Goal: Task Accomplishment & Management: Manage account settings

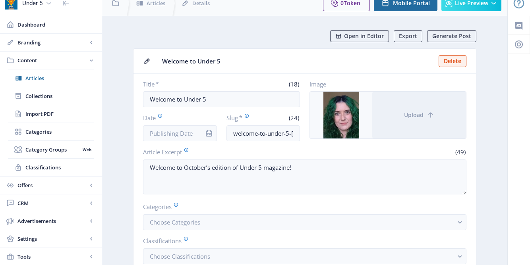
scroll to position [11, 0]
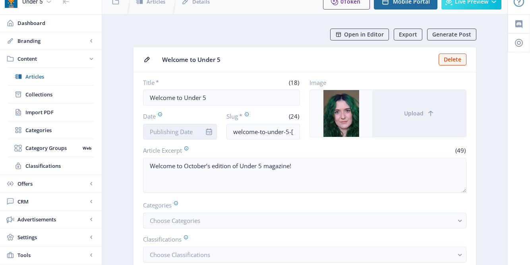
click at [180, 133] on input "Date" at bounding box center [180, 132] width 74 height 16
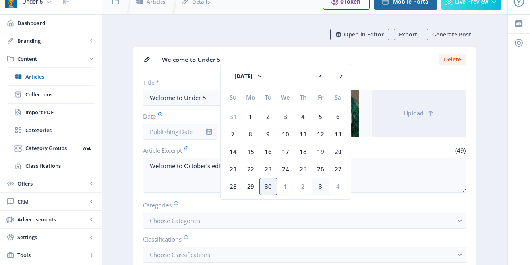
click at [318, 188] on div "3" at bounding box center [320, 186] width 17 height 17
type input "[DATE]"
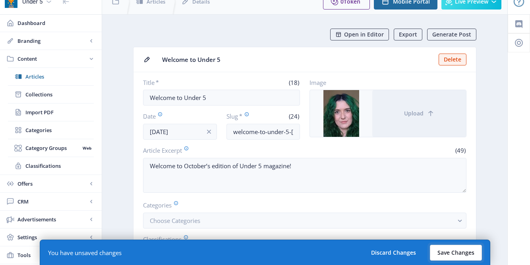
click at [463, 256] on button "Save Changes" at bounding box center [456, 253] width 52 height 16
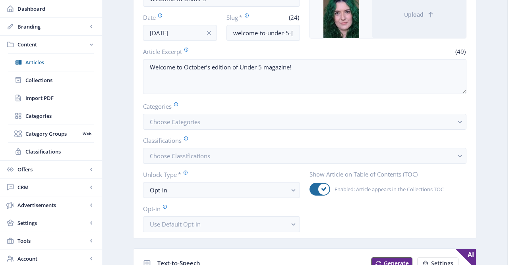
scroll to position [57, 0]
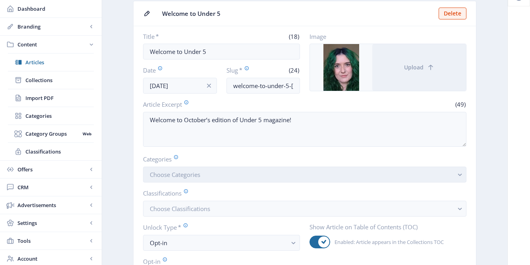
click at [303, 177] on button "Choose Categories" at bounding box center [304, 175] width 323 height 16
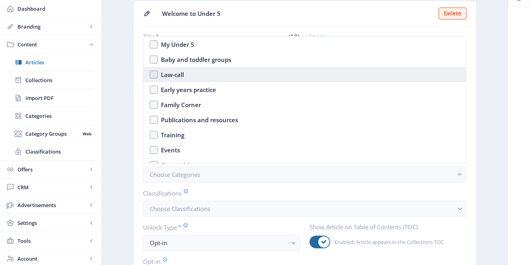
scroll to position [0, 0]
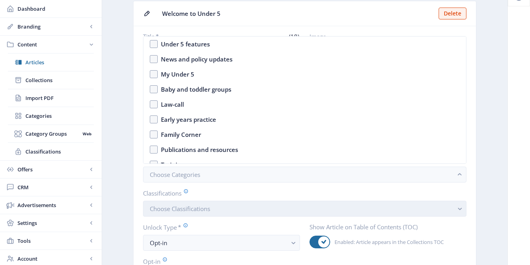
click at [269, 211] on button "Choose Classifications" at bounding box center [304, 209] width 323 height 16
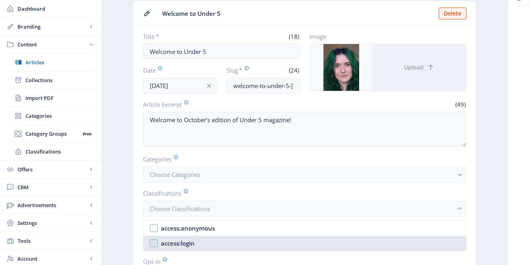
click at [236, 239] on nb-option "access:login" at bounding box center [304, 243] width 323 height 15
checkbox input "true"
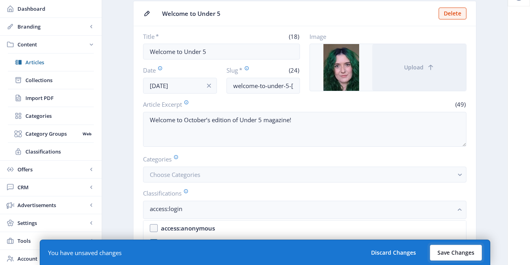
click at [464, 257] on button "Save Changes" at bounding box center [456, 253] width 52 height 16
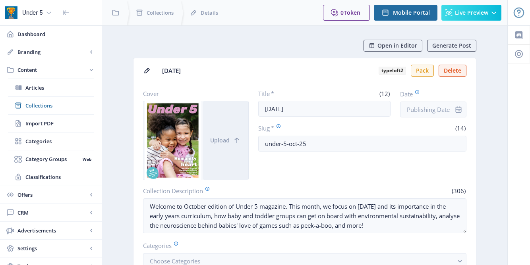
scroll to position [236, 0]
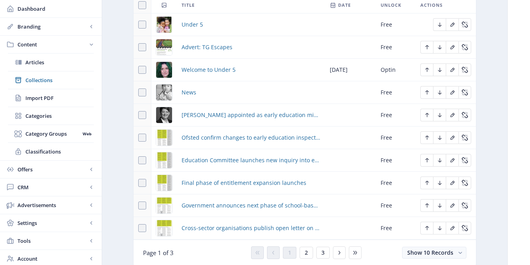
scroll to position [389, 0]
click at [308, 254] on div "You have unsaved changes Discard Changes Save Changes" at bounding box center [265, 252] width 451 height 25
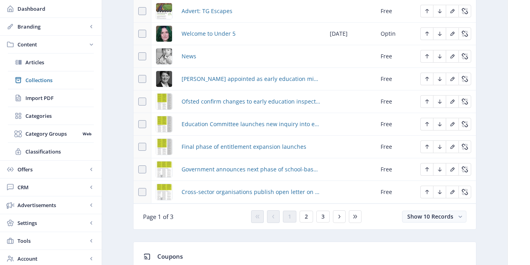
scroll to position [424, 0]
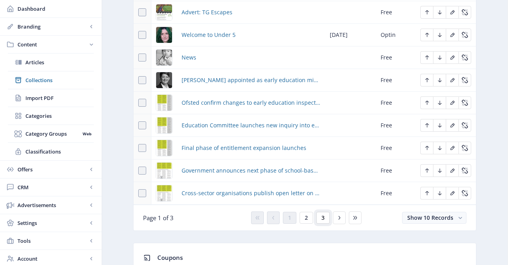
click at [323, 223] on button "3" at bounding box center [323, 218] width 14 height 12
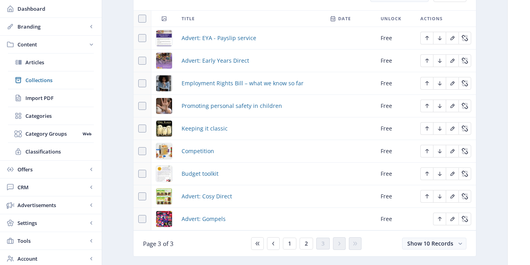
scroll to position [412, 0]
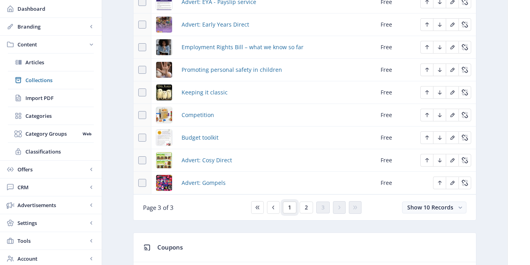
click at [289, 213] on button "1" at bounding box center [290, 208] width 14 height 12
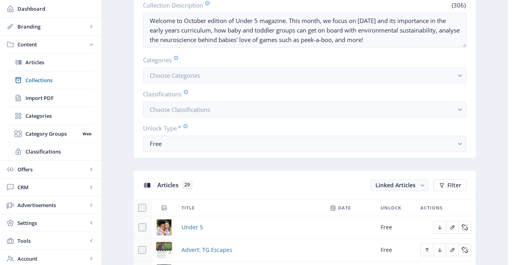
scroll to position [169, 0]
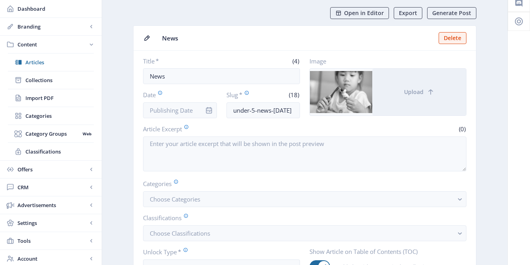
scroll to position [33, 0]
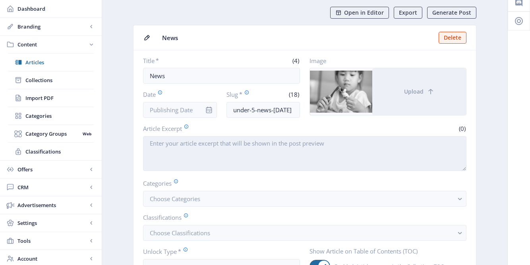
click at [241, 141] on textarea "Article Excerpt" at bounding box center [304, 153] width 323 height 35
paste textarea "All the up-to-date news and information for the early years sector."
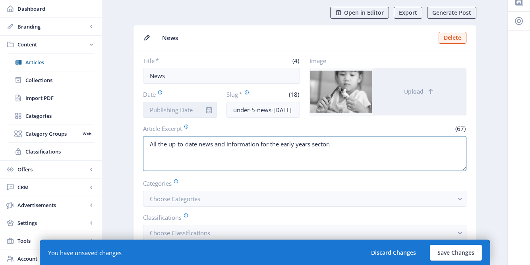
type textarea "All the up-to-date news and information for the early years sector."
click at [179, 113] on input "Date" at bounding box center [180, 110] width 74 height 16
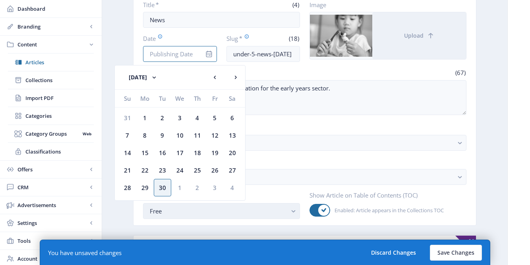
scroll to position [88, 0]
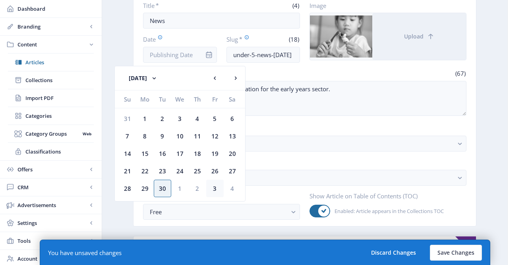
click at [214, 185] on div "3" at bounding box center [214, 188] width 17 height 17
type input "Oct 3, 2025"
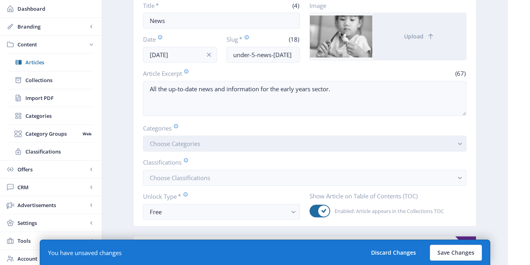
click at [407, 149] on button "Choose Categories" at bounding box center [304, 144] width 323 height 16
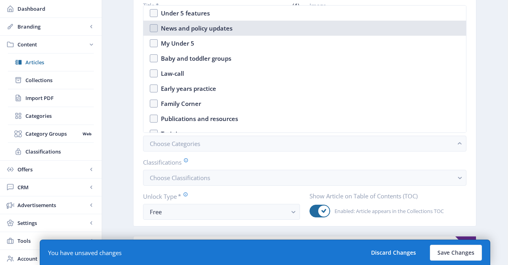
click at [222, 26] on div "News and policy updates" at bounding box center [197, 28] width 72 height 10
checkbox input "true"
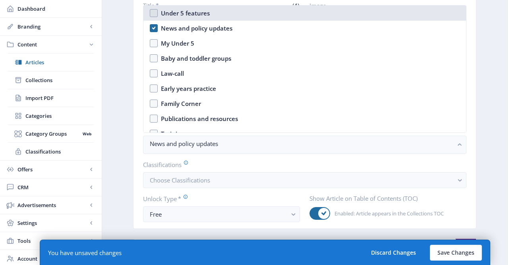
click at [159, 15] on nb-option "Under 5 features" at bounding box center [304, 13] width 323 height 15
checkbox input "true"
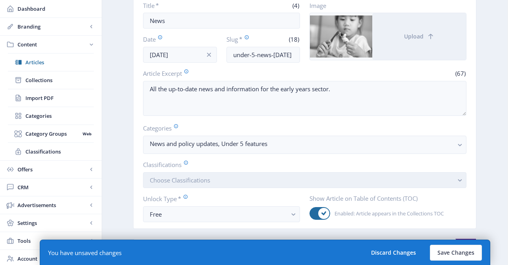
click at [218, 178] on button "Choose Classifications" at bounding box center [304, 180] width 323 height 16
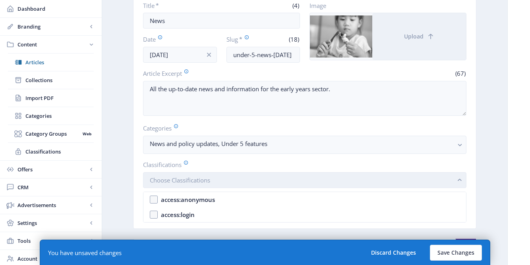
scroll to position [0, 0]
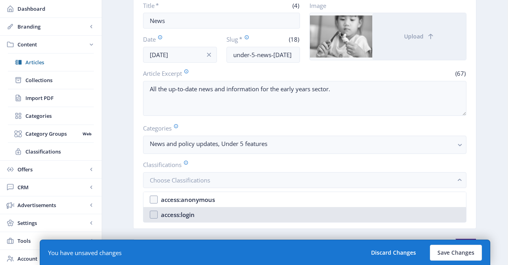
click at [209, 217] on nb-option "access:login" at bounding box center [304, 214] width 323 height 15
checkbox input "true"
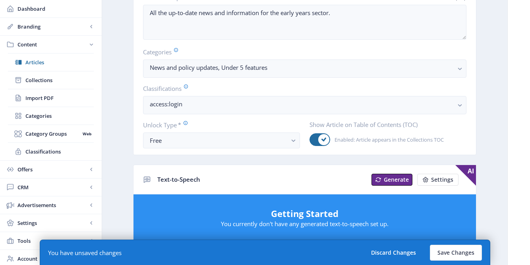
scroll to position [181, 0]
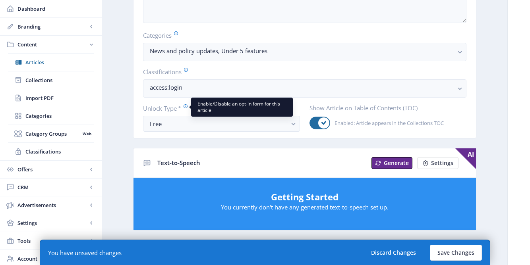
click at [186, 110] on label "Unlock Type *" at bounding box center [218, 108] width 151 height 9
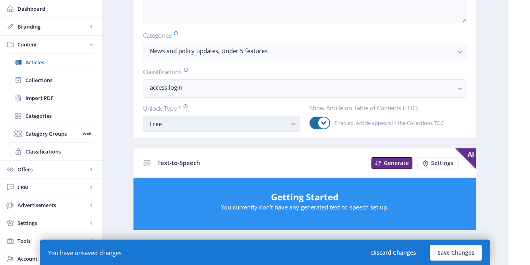
click at [219, 125] on div "Free" at bounding box center [218, 124] width 137 height 10
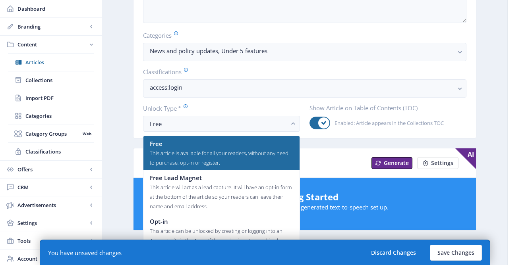
click at [341, 152] on div "Text-to-Speech Generate Settings AI" at bounding box center [305, 163] width 343 height 29
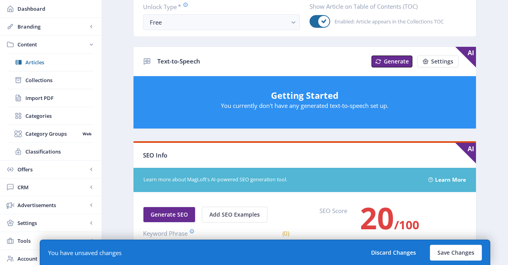
scroll to position [297, 0]
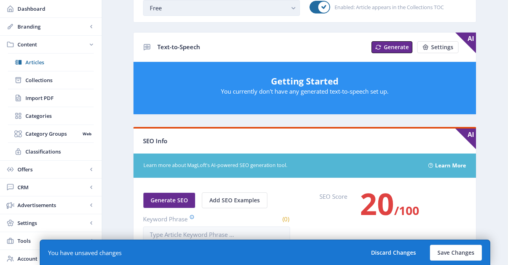
click at [287, 6] on div "Free" at bounding box center [218, 8] width 137 height 10
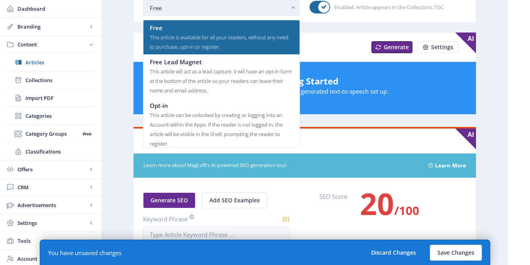
scroll to position [0, 0]
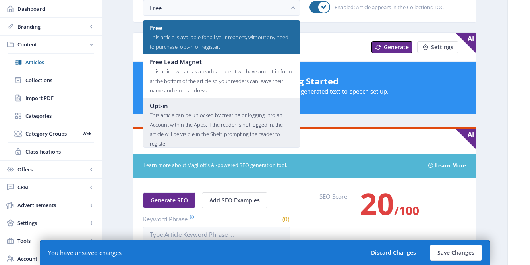
click at [258, 120] on div "This article can be unlocked by creating or logging into an Account within the …" at bounding box center [221, 129] width 143 height 38
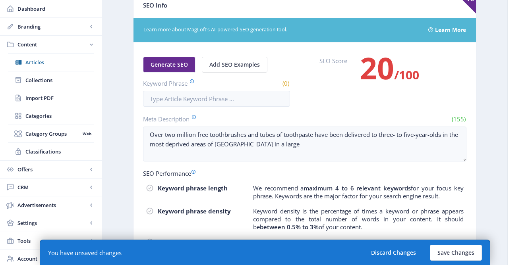
scroll to position [490, 0]
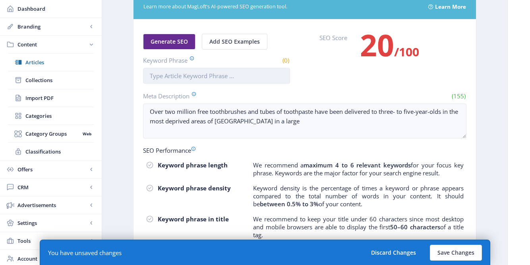
click at [248, 78] on input "Keyword Phrase" at bounding box center [216, 76] width 147 height 16
type input "News"
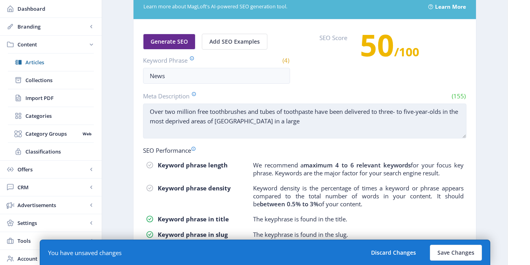
drag, startPoint x: 150, startPoint y: 111, endPoint x: 312, endPoint y: 120, distance: 162.0
click at [312, 120] on textarea "Over two million free toothbrushes and tubes of toothpaste have been delivered …" at bounding box center [304, 121] width 323 height 35
paste textarea "All the up-to-date news and information for the early years sector."
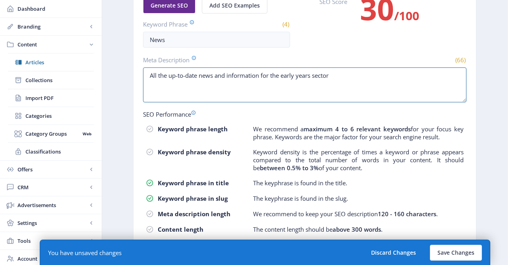
scroll to position [554, 0]
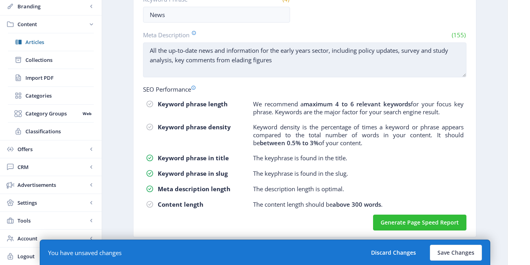
click at [248, 57] on textarea "All the up-to-date news and information for the early years sector, including p…" at bounding box center [304, 60] width 323 height 35
click at [187, 58] on textarea "All the up-to-date news and information for the early years sector, including p…" at bounding box center [304, 60] width 323 height 35
click at [251, 59] on textarea "All the up-to-date news and information for the early years sector, including p…" at bounding box center [304, 60] width 323 height 35
click at [267, 59] on textarea "All the up-to-date news and information for the early years sector, including p…" at bounding box center [304, 60] width 323 height 35
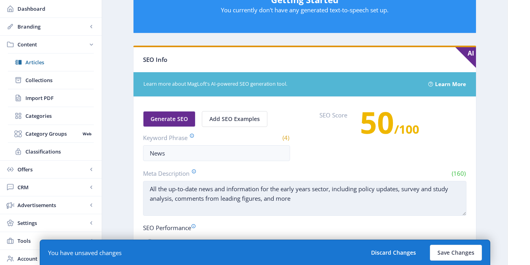
scroll to position [450, 0]
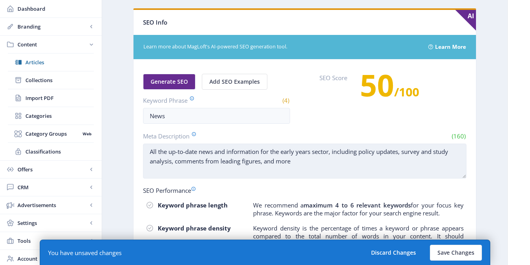
drag, startPoint x: 150, startPoint y: 152, endPoint x: 294, endPoint y: 163, distance: 144.6
click at [294, 163] on textarea "All the up-to-date news and information for the early years sector, including p…" at bounding box center [304, 161] width 323 height 35
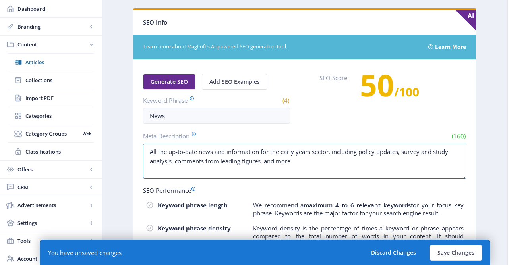
type textarea "All the up-to-date news and information for the early years sector, including p…"
click at [319, 110] on label "SEO Score" at bounding box center [333, 93] width 28 height 38
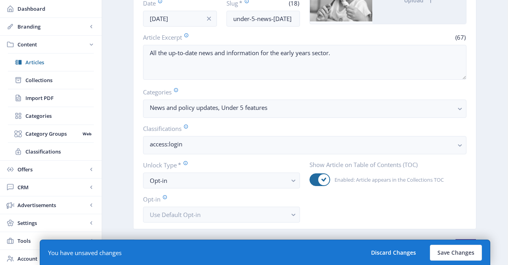
scroll to position [98, 0]
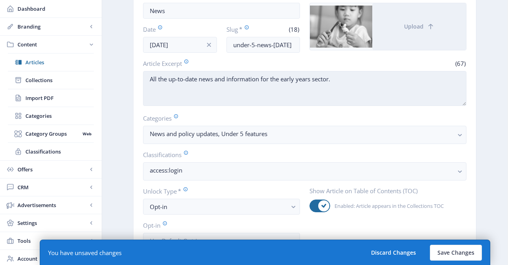
click at [353, 84] on textarea "All the up-to-date news and information for the early years sector." at bounding box center [304, 88] width 323 height 35
paste textarea "All the up-to-date news and information for the early years sector, including p…"
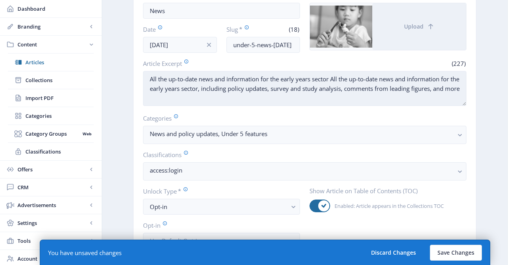
drag, startPoint x: 333, startPoint y: 79, endPoint x: 210, endPoint y: 89, distance: 124.0
click at [210, 89] on textarea "All the up-to-date news and information for the early years sector All the up-t…" at bounding box center [304, 88] width 323 height 35
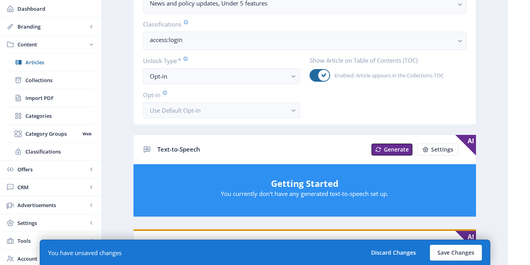
scroll to position [148, 0]
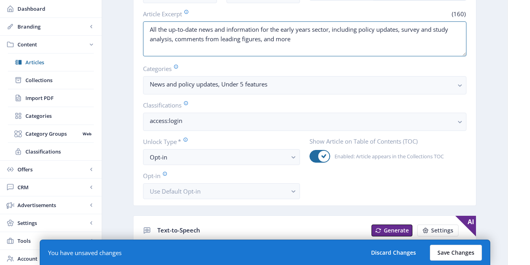
type textarea "All the up-to-date news and information for the early years sector, including p…"
click at [467, 248] on button "Save Changes" at bounding box center [456, 253] width 52 height 16
click at [452, 258] on button "Save Changes" at bounding box center [456, 253] width 52 height 16
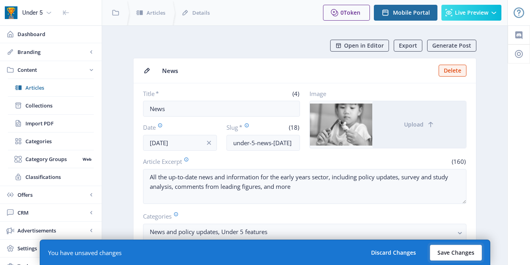
click at [473, 245] on button "Save Changes" at bounding box center [456, 253] width 52 height 16
click at [449, 255] on button "Save Changes" at bounding box center [456, 253] width 52 height 16
click at [449, 254] on button "Save Changes" at bounding box center [456, 253] width 52 height 16
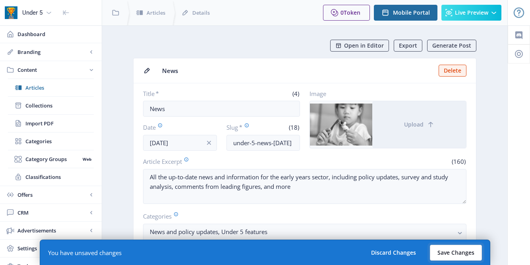
click at [449, 254] on button "Save Changes" at bounding box center [456, 253] width 52 height 16
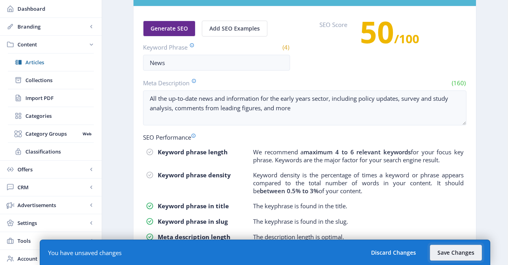
scroll to position [554, 0]
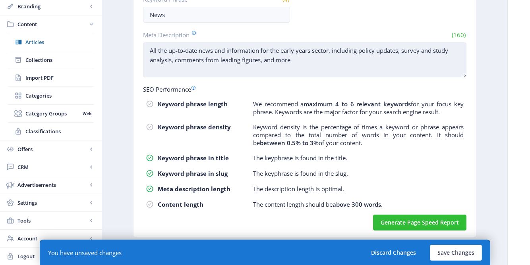
drag, startPoint x: 150, startPoint y: 48, endPoint x: 321, endPoint y: 56, distance: 171.8
click at [321, 57] on textarea "All the up-to-date news and information for the early years sector, including p…" at bounding box center [304, 60] width 323 height 35
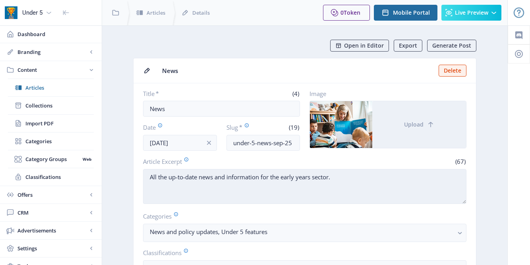
drag, startPoint x: 149, startPoint y: 177, endPoint x: 337, endPoint y: 178, distance: 187.6
click at [337, 178] on textarea "All the up-to-date news and information for the early years sector." at bounding box center [304, 186] width 323 height 35
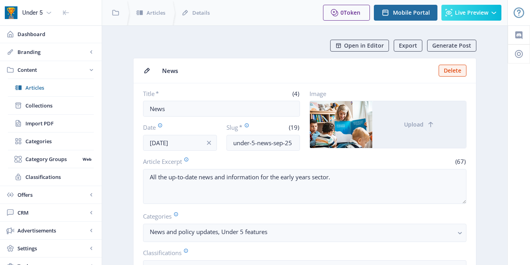
click at [269, 77] on nb-card-header "News Delete" at bounding box center [305, 70] width 343 height 25
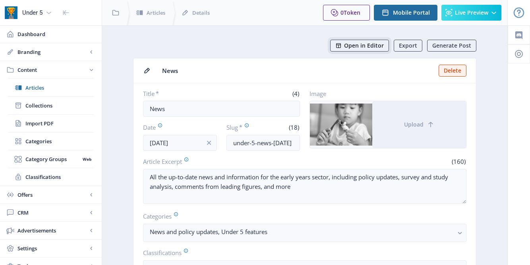
click at [360, 48] on span "Open in Editor" at bounding box center [364, 46] width 40 height 6
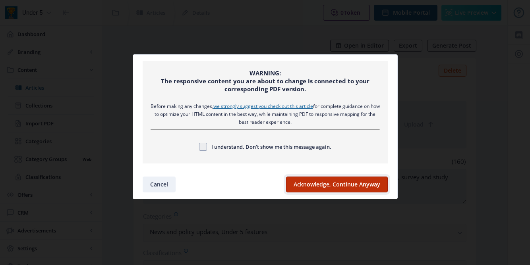
click at [347, 190] on button "Acknowledge, Continue Anyway" at bounding box center [337, 185] width 102 height 16
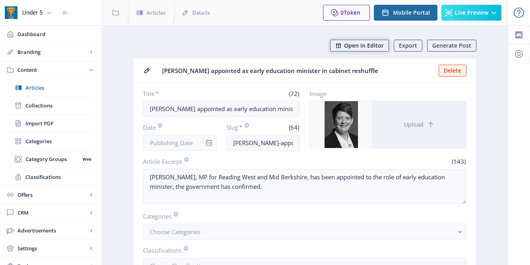
click at [364, 48] on span "Open in Editor" at bounding box center [364, 46] width 40 height 6
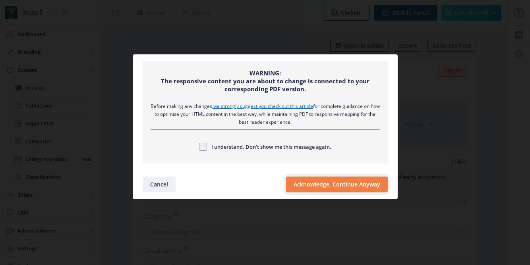
click at [331, 190] on button "Acknowledge, Continue Anyway" at bounding box center [337, 185] width 102 height 16
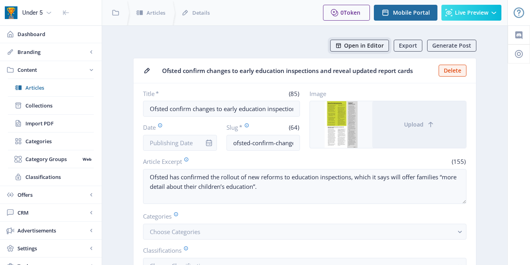
click at [362, 48] on span "Open in Editor" at bounding box center [364, 46] width 40 height 6
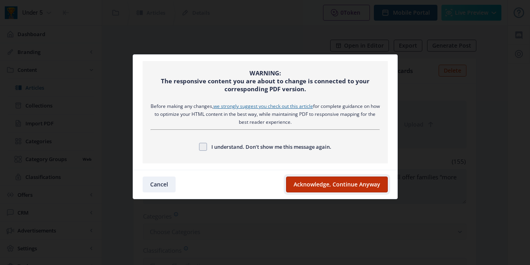
click at [343, 184] on button "Acknowledge, Continue Anyway" at bounding box center [337, 185] width 102 height 16
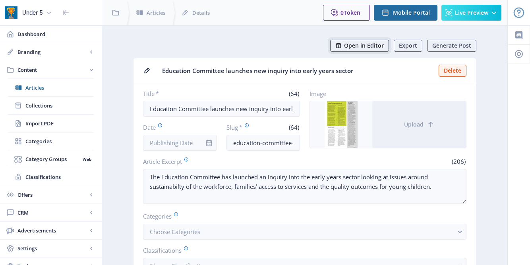
click at [347, 47] on span "Open in Editor" at bounding box center [364, 46] width 40 height 6
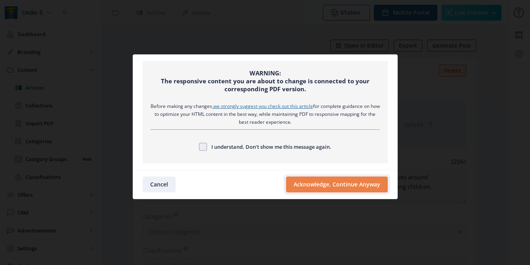
click at [351, 185] on button "Acknowledge, Continue Anyway" at bounding box center [337, 185] width 102 height 16
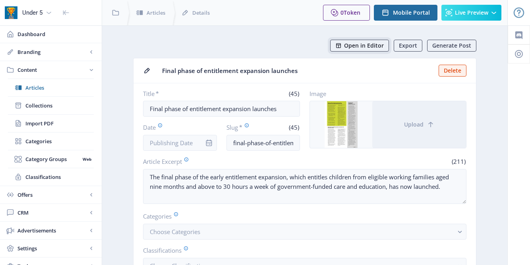
click at [362, 46] on span "Open in Editor" at bounding box center [364, 46] width 40 height 6
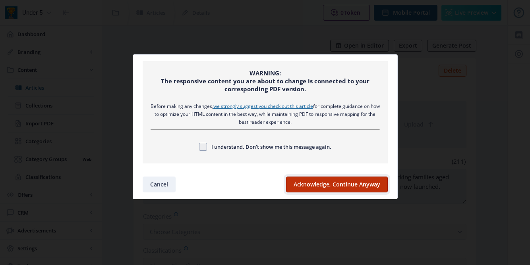
click at [325, 179] on button "Acknowledge, Continue Anyway" at bounding box center [337, 185] width 102 height 16
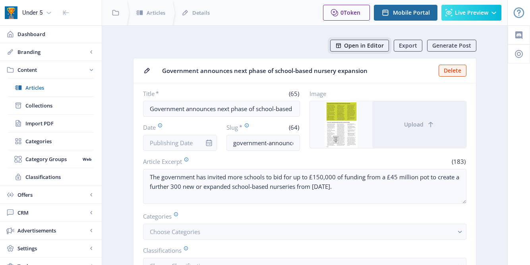
click at [361, 46] on span "Open in Editor" at bounding box center [364, 46] width 40 height 6
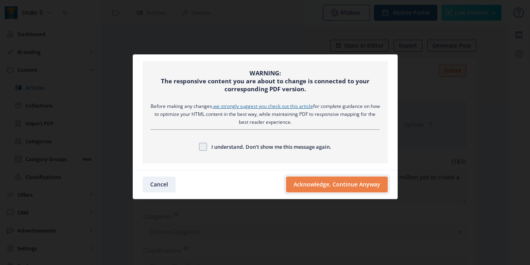
click at [334, 184] on button "Acknowledge, Continue Anyway" at bounding box center [337, 185] width 102 height 16
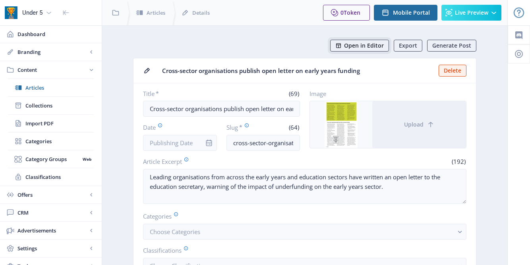
click at [368, 41] on button "Open in Editor" at bounding box center [359, 46] width 59 height 12
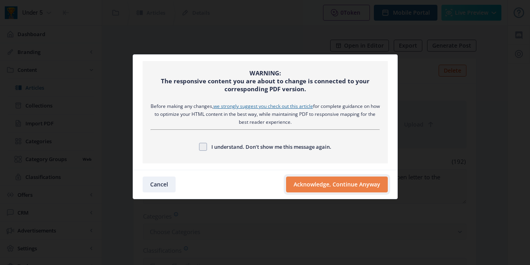
click at [329, 179] on button "Acknowledge, Continue Anyway" at bounding box center [337, 185] width 102 height 16
